Goal: Communication & Community: Answer question/provide support

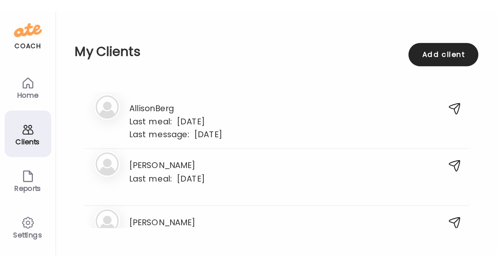
scroll to position [137, 0]
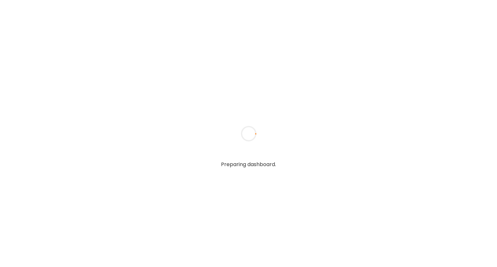
type input "**********"
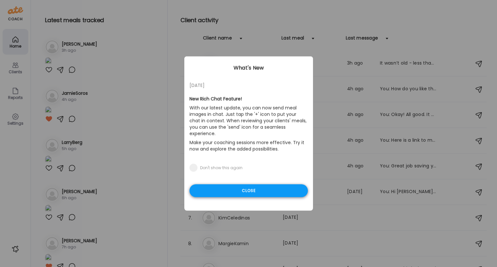
click at [255, 185] on div "Close" at bounding box center [248, 191] width 118 height 13
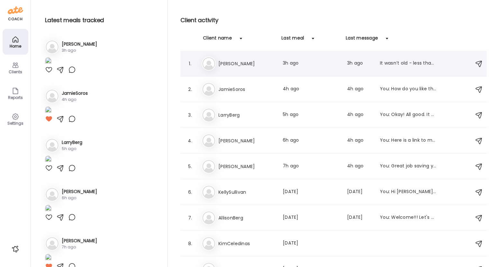
click at [238, 62] on h3 "[PERSON_NAME]" at bounding box center [246, 64] width 57 height 8
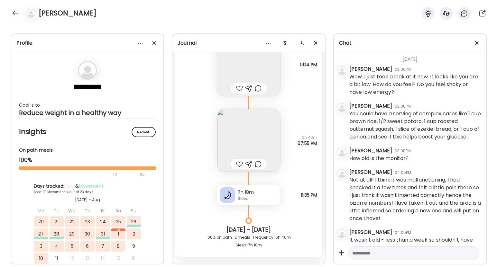
scroll to position [544, 0]
click at [359, 253] on textarea at bounding box center [407, 254] width 111 height 8
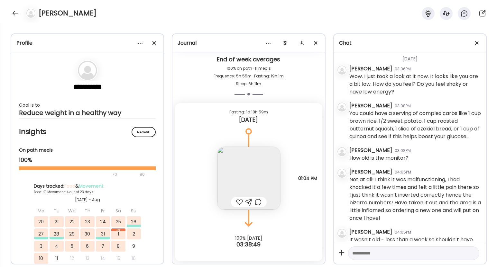
scroll to position [8721, 0]
click at [238, 201] on div at bounding box center [239, 202] width 7 height 8
click at [359, 252] on textarea at bounding box center [407, 254] width 111 height 8
type textarea "**********"
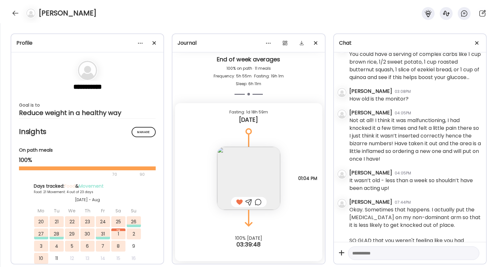
scroll to position [604, 0]
click at [374, 251] on textarea at bounding box center [407, 254] width 111 height 8
type textarea "*"
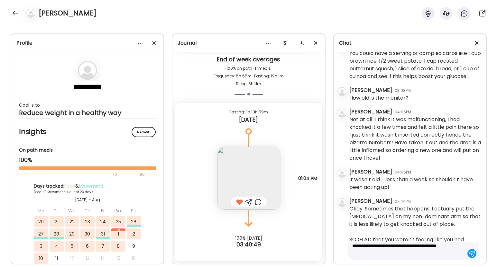
scroll to position [21, 0]
type textarea "**********"
click at [470, 257] on div at bounding box center [471, 255] width 9 height 9
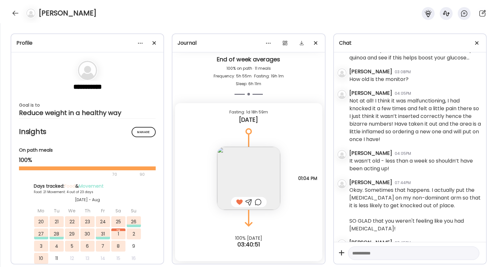
scroll to position [649, 0]
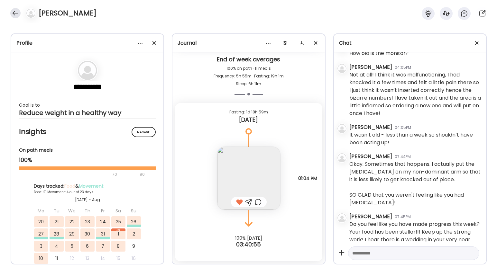
click at [15, 13] on div at bounding box center [15, 13] width 10 height 10
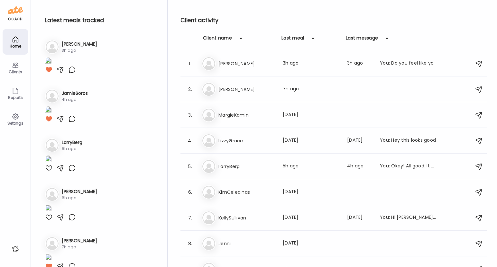
click at [14, 70] on div "Clients" at bounding box center [15, 72] width 23 height 4
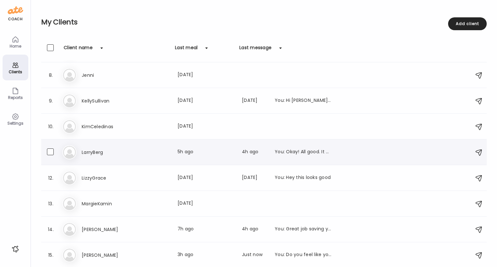
scroll to position [178, 0]
click at [93, 150] on h3 "LarryBerg" at bounding box center [110, 153] width 57 height 8
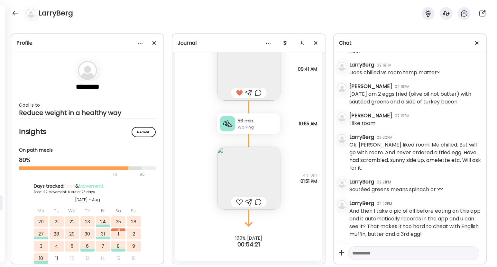
scroll to position [1398, 0]
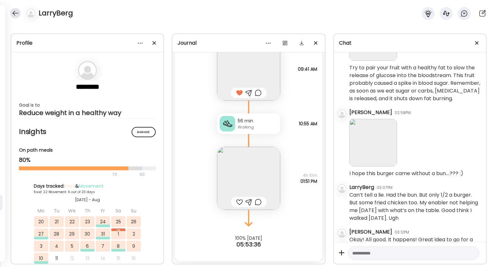
click at [18, 14] on div at bounding box center [15, 13] width 10 height 10
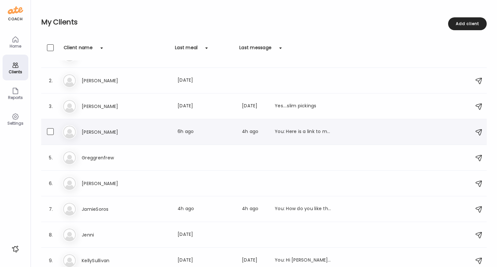
click at [97, 130] on h3 "[PERSON_NAME]" at bounding box center [110, 132] width 57 height 8
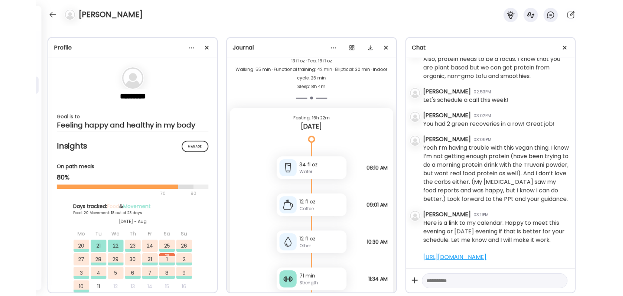
scroll to position [20474, 0]
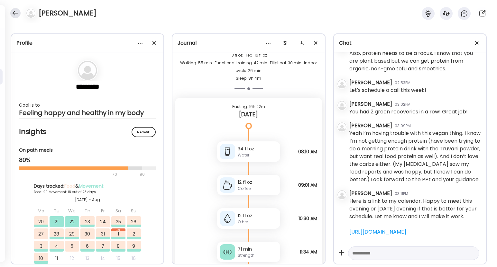
click at [15, 11] on div at bounding box center [15, 13] width 10 height 10
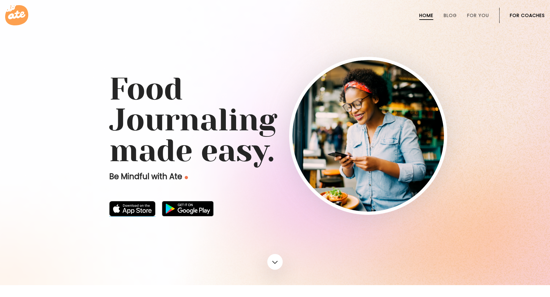
click at [127, 212] on img at bounding box center [132, 208] width 46 height 15
